Goal: Information Seeking & Learning: Understand process/instructions

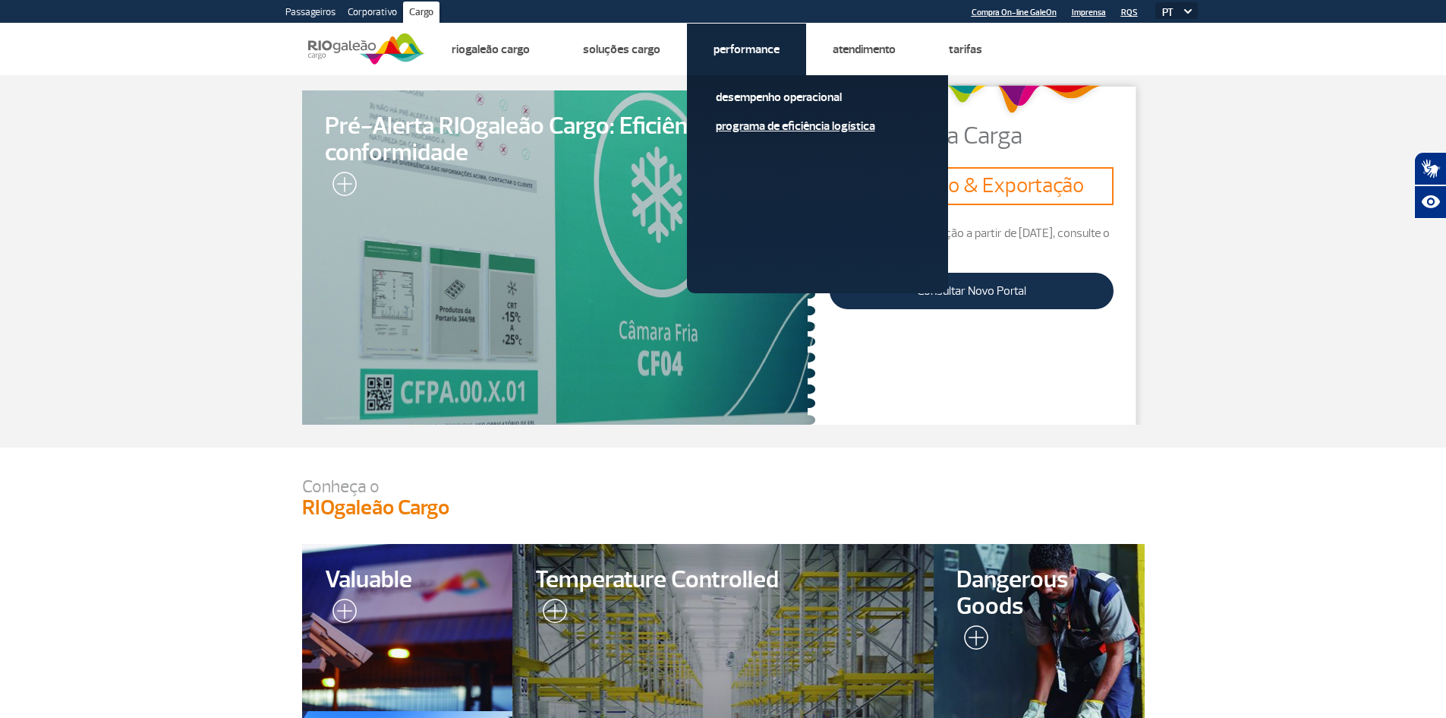
click at [760, 130] on link "Programa de Eficiência Logística" at bounding box center [817, 126] width 203 height 17
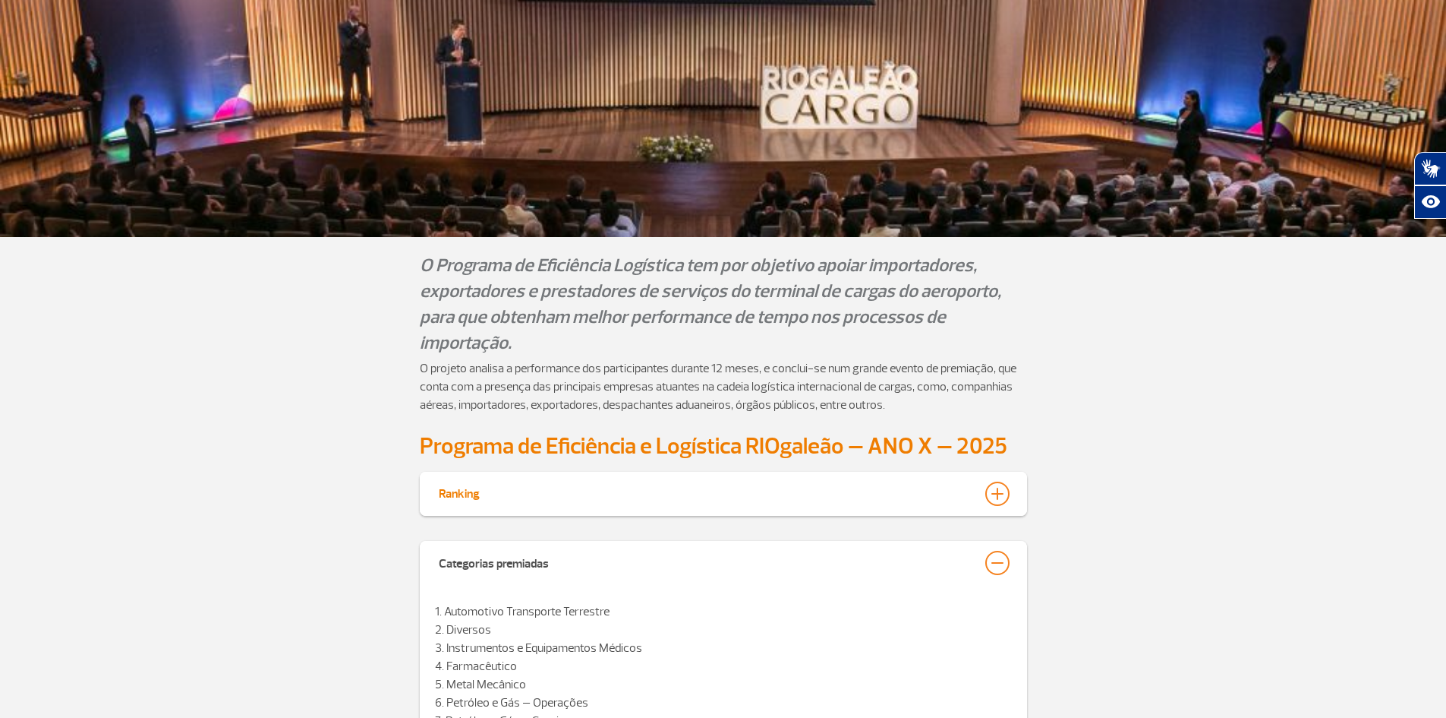
scroll to position [228, 0]
click at [998, 487] on div at bounding box center [998, 493] width 24 height 24
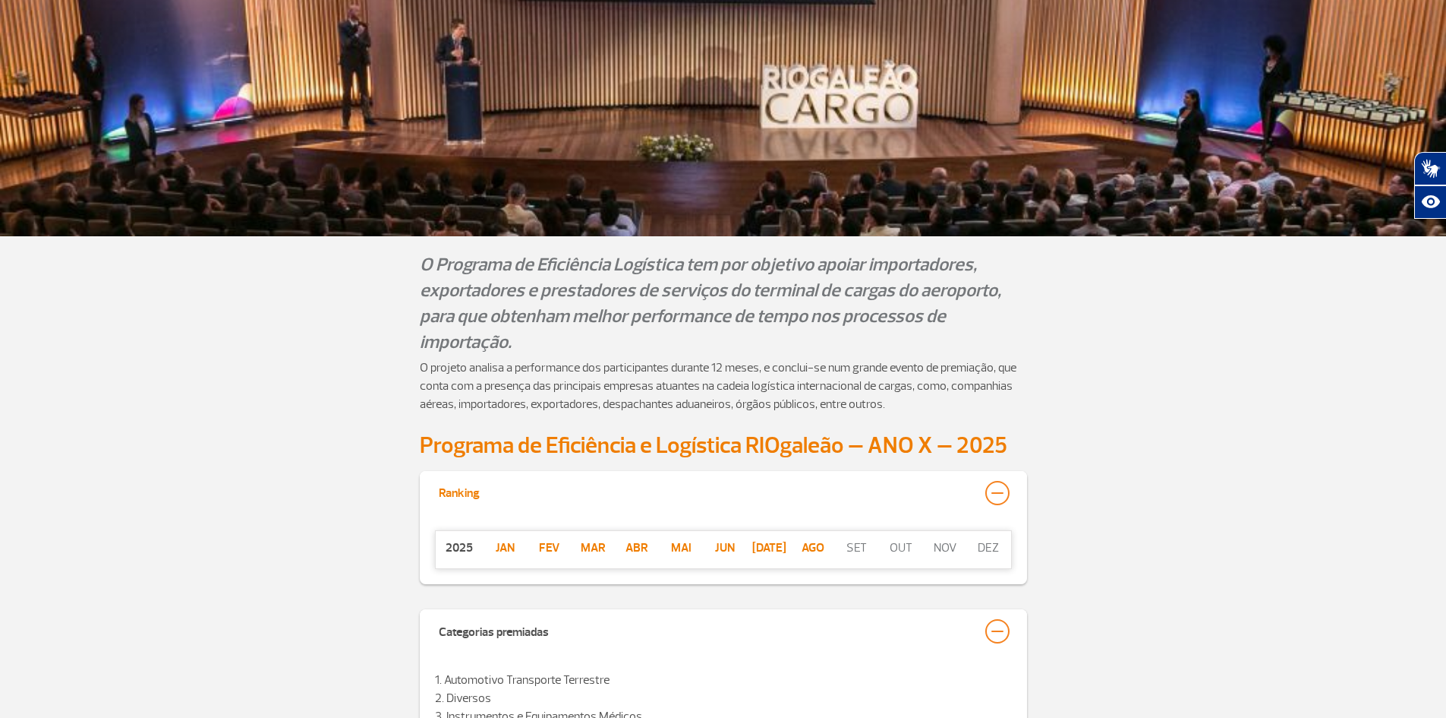
click at [998, 484] on div at bounding box center [998, 493] width 24 height 24
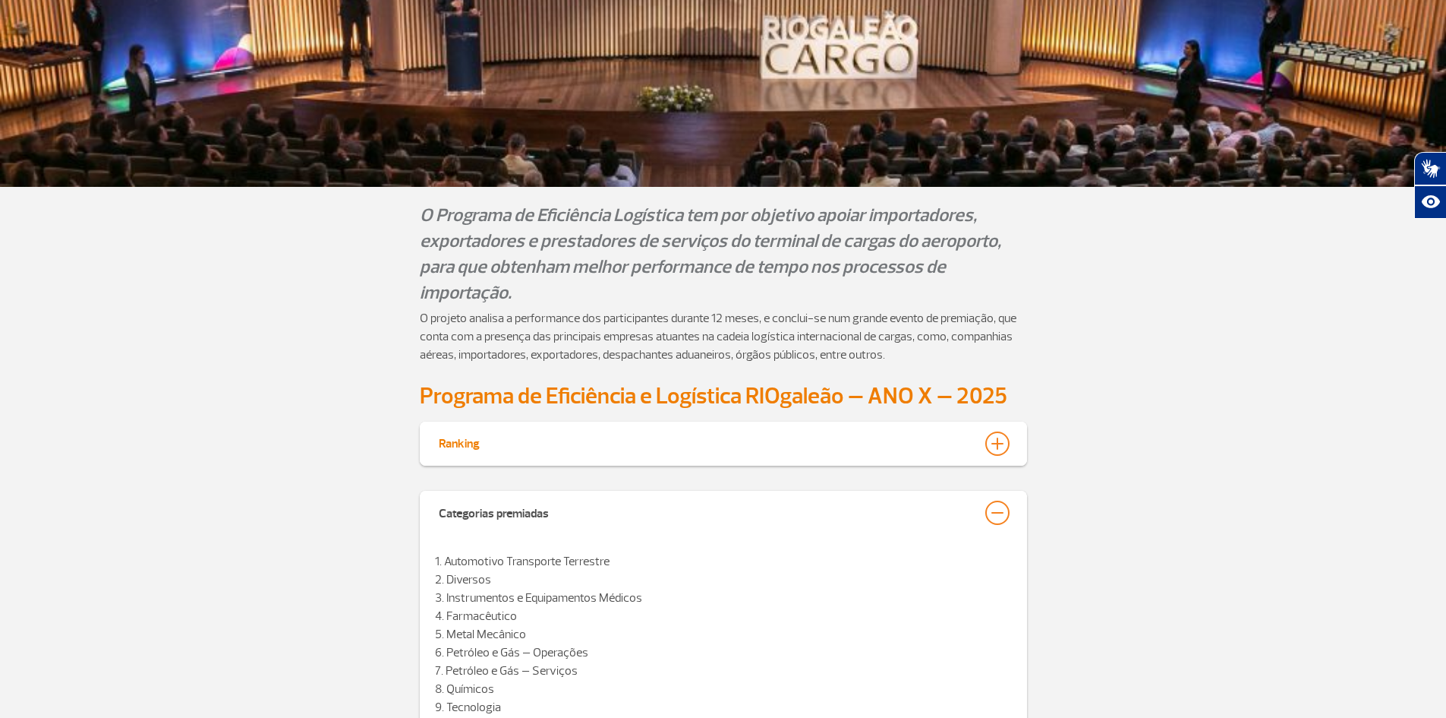
scroll to position [304, 0]
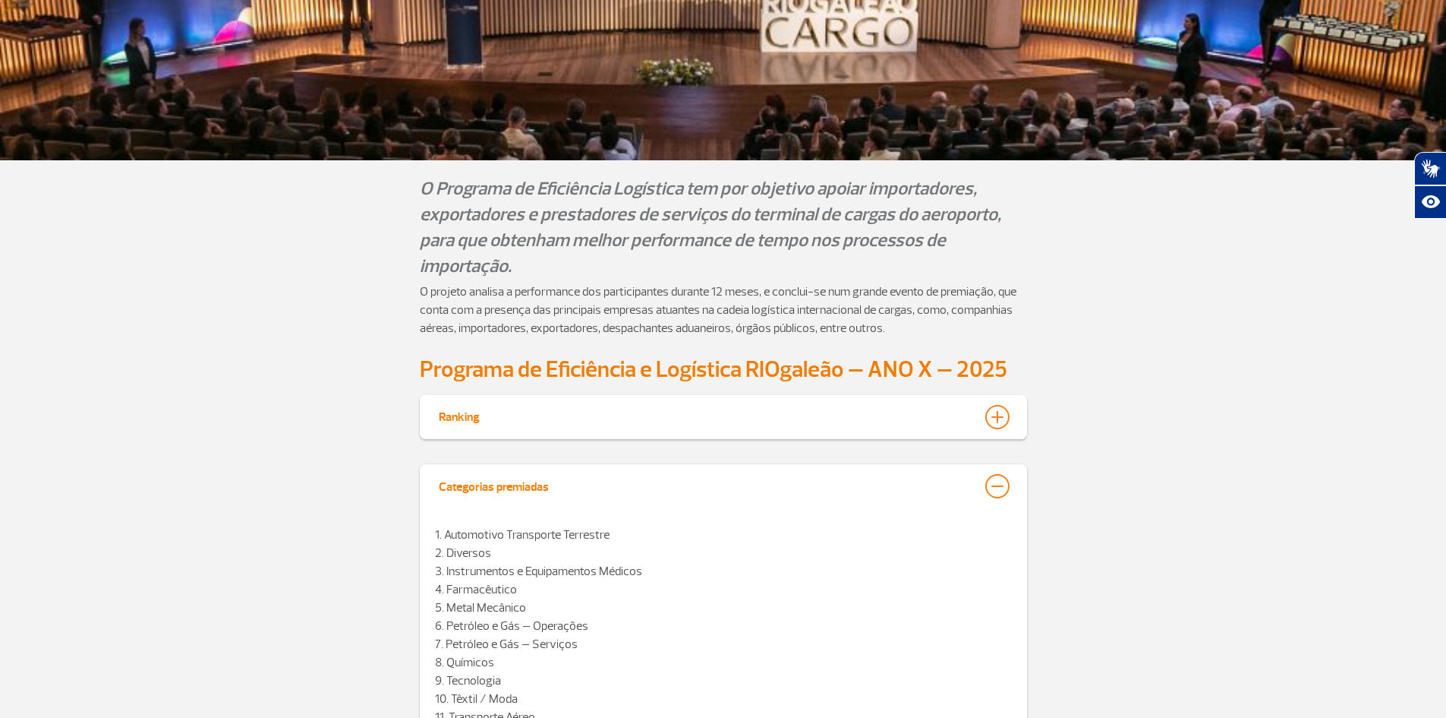
drag, startPoint x: 1013, startPoint y: 483, endPoint x: 992, endPoint y: 489, distance: 21.4
click at [1011, 483] on div "Categorias premiadas" at bounding box center [723, 487] width 607 height 46
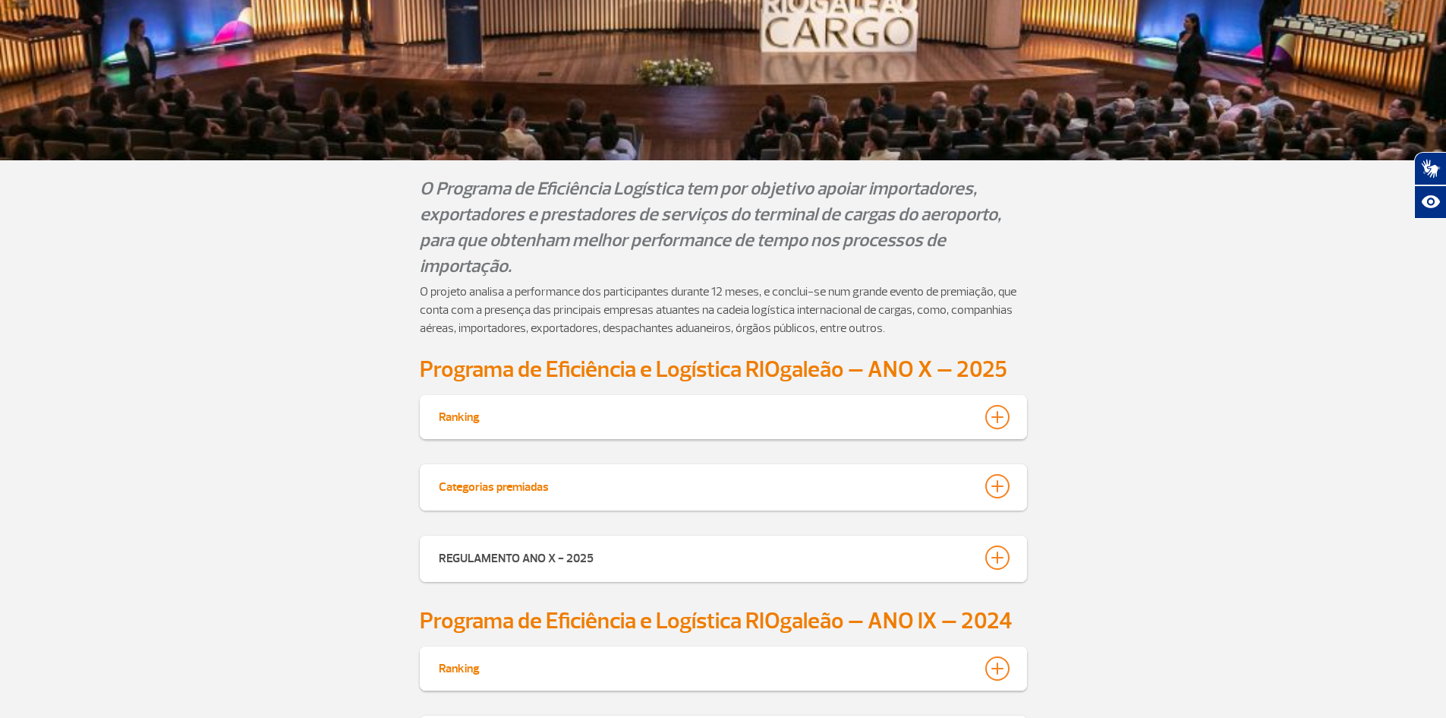
click at [992, 489] on div at bounding box center [998, 486] width 24 height 24
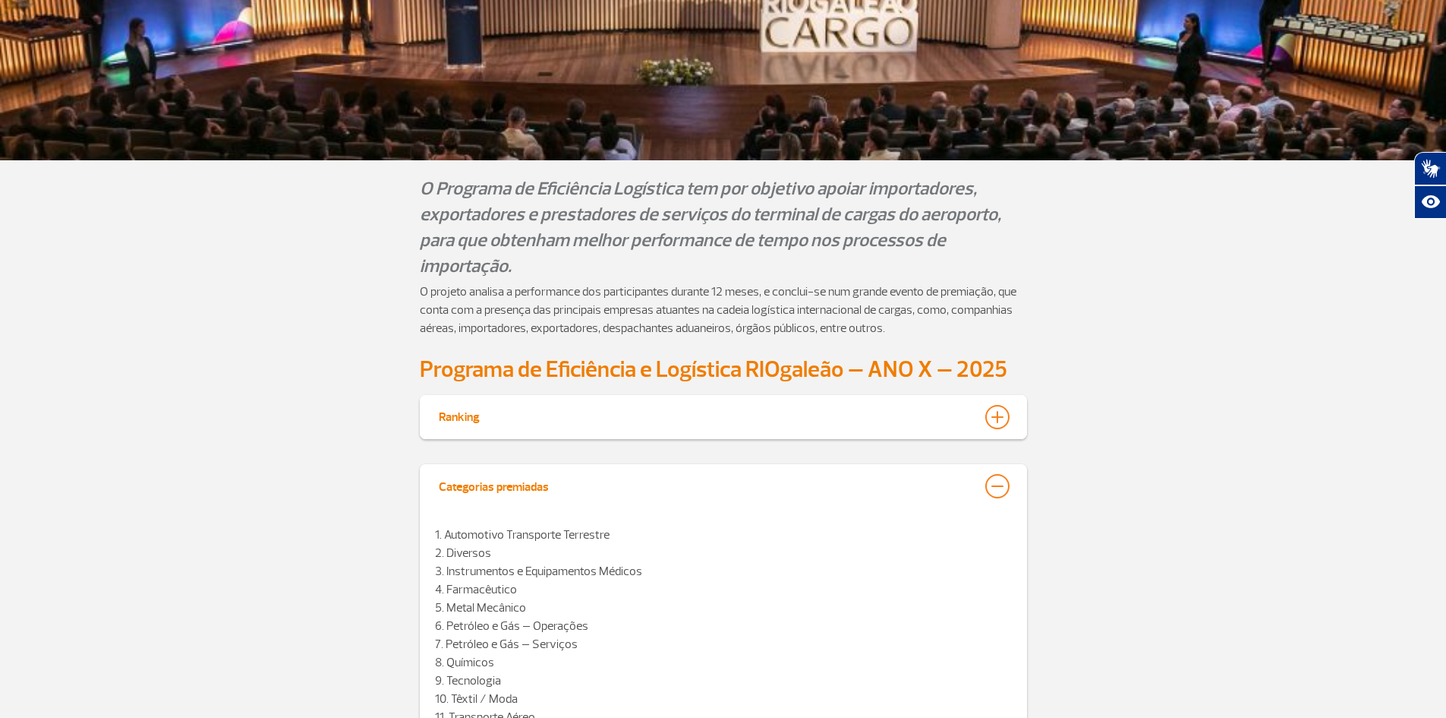
click at [992, 489] on div at bounding box center [998, 486] width 24 height 24
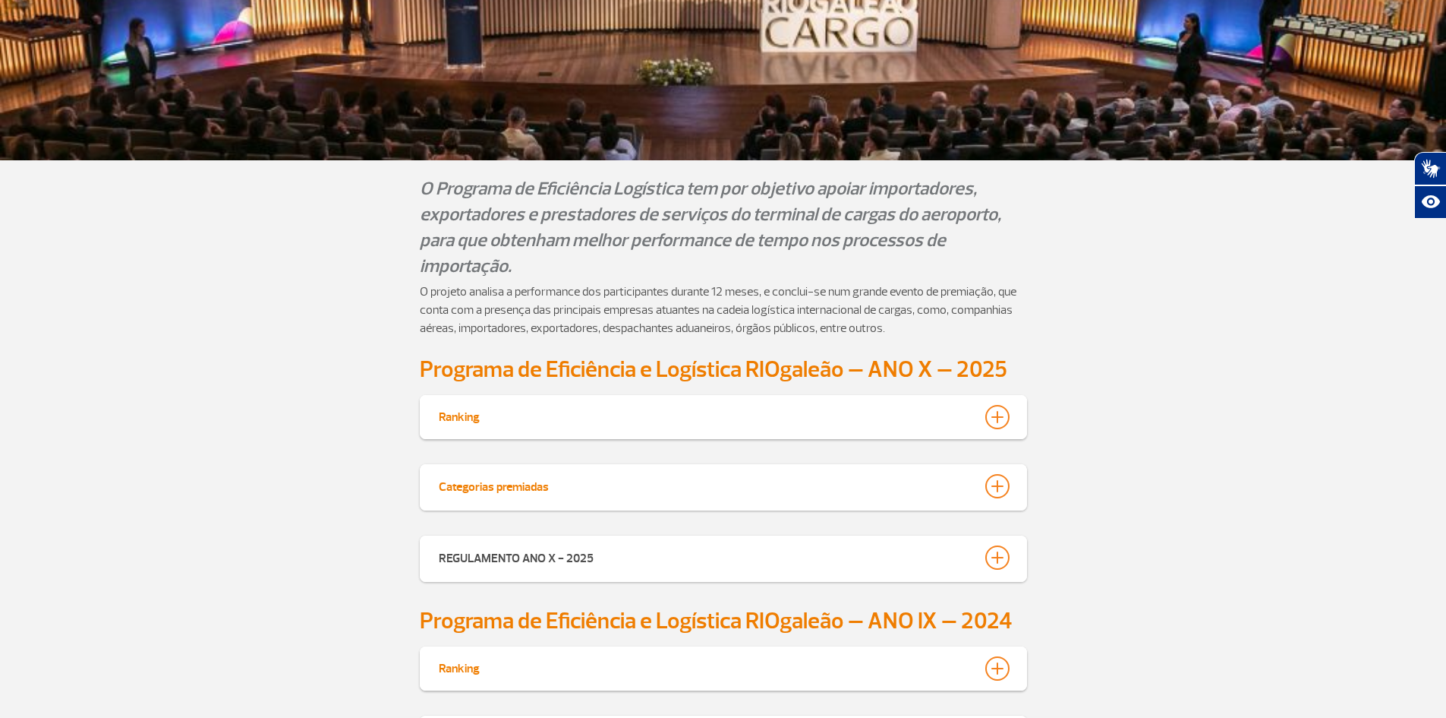
scroll to position [456, 0]
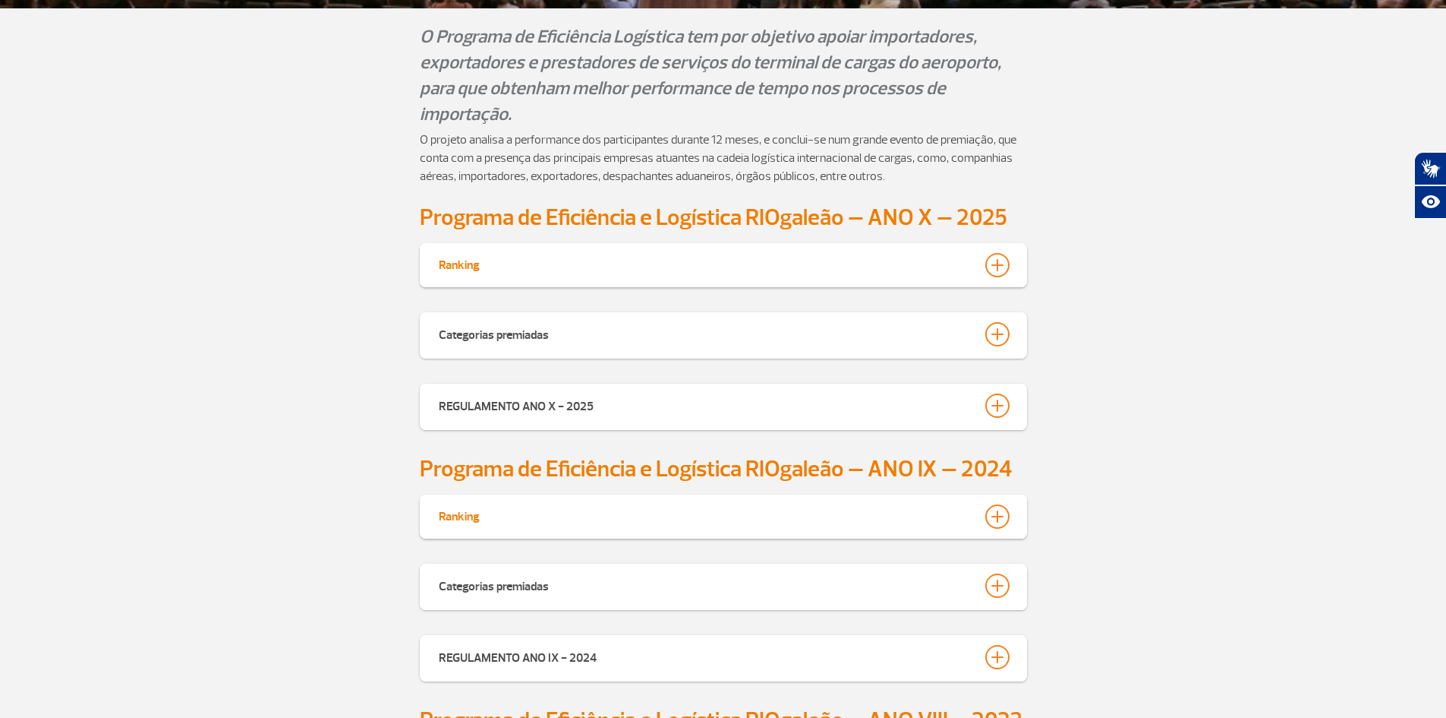
click at [997, 513] on div at bounding box center [998, 516] width 24 height 24
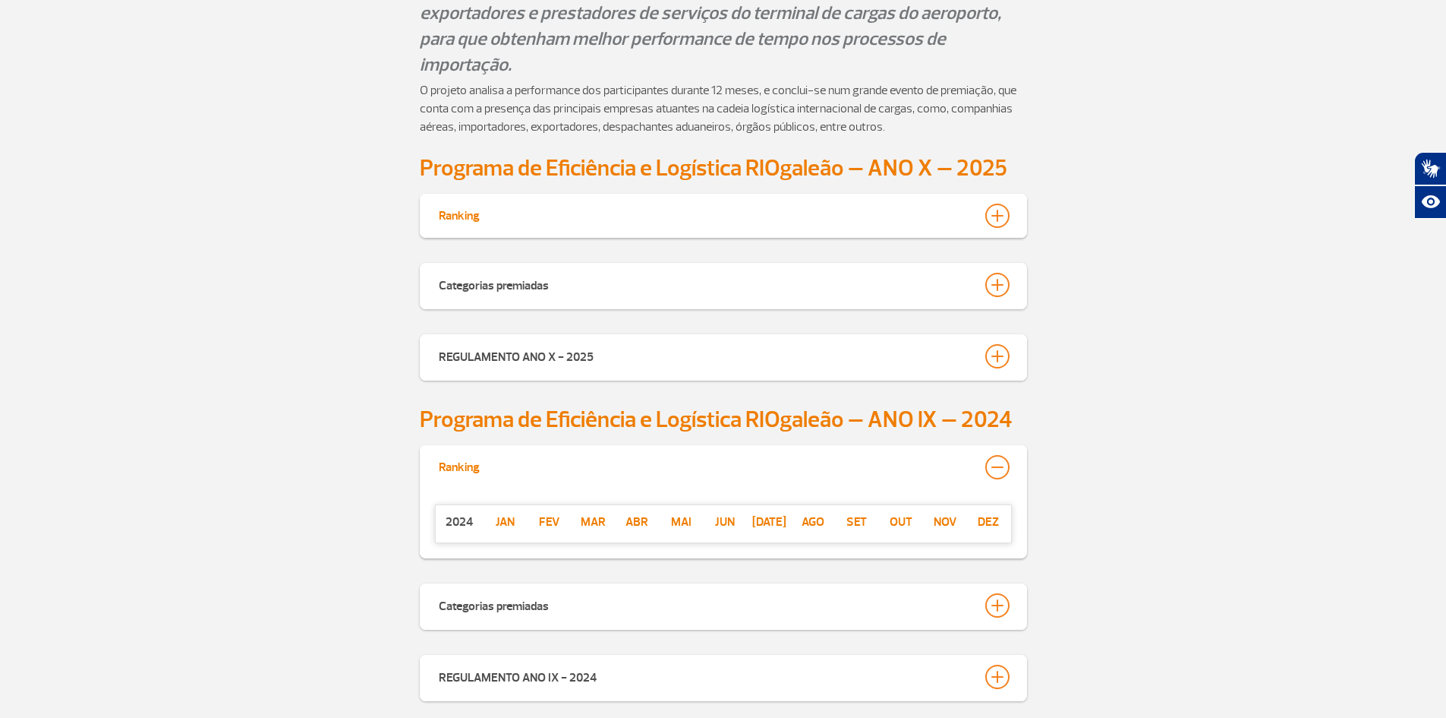
scroll to position [531, 0]
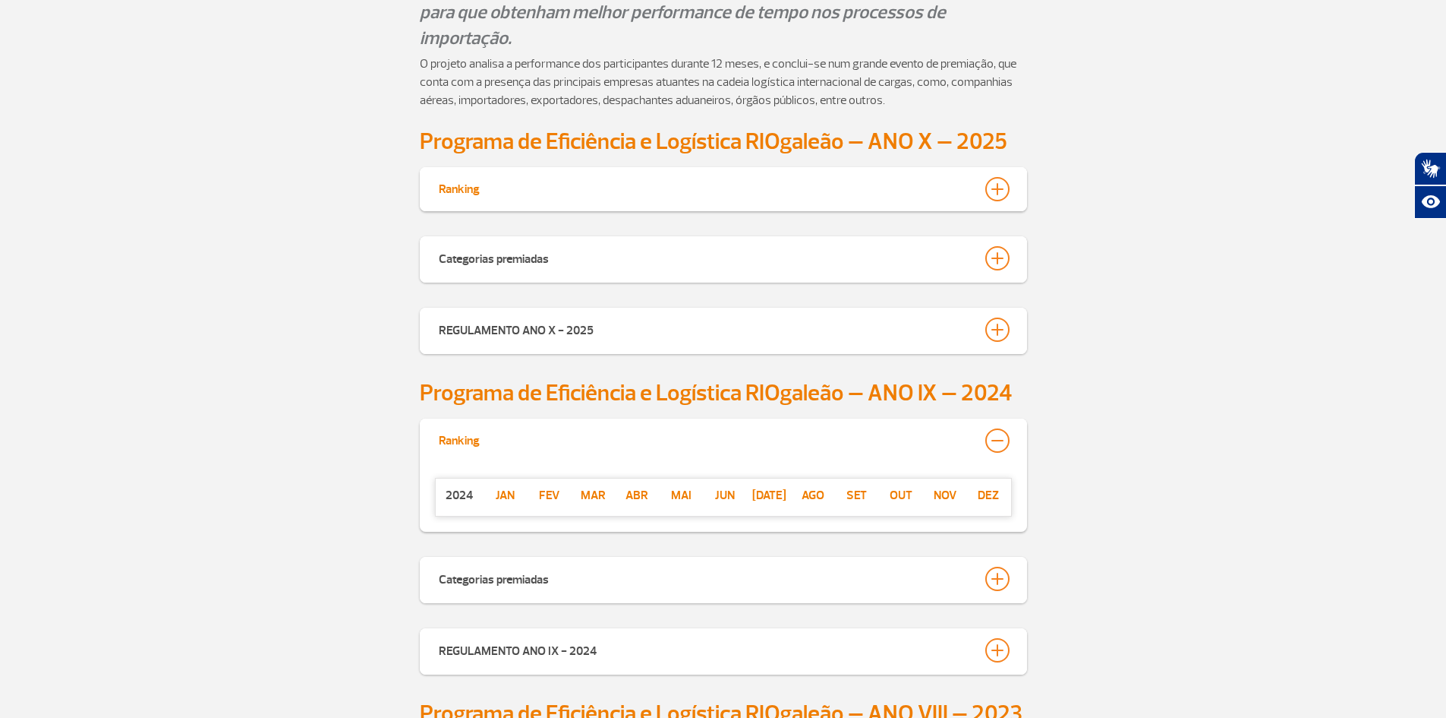
click at [1005, 445] on div at bounding box center [998, 440] width 24 height 24
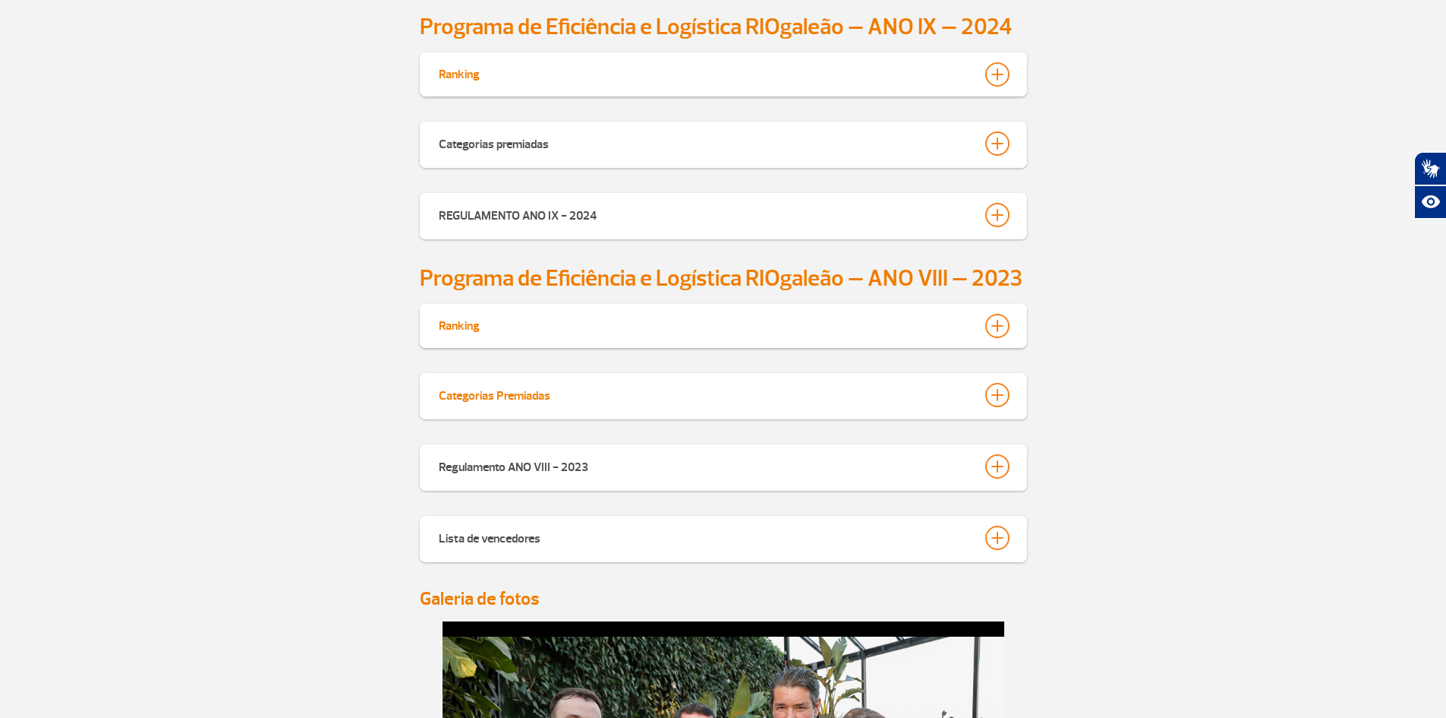
scroll to position [911, 0]
